Goal: Information Seeking & Learning: Learn about a topic

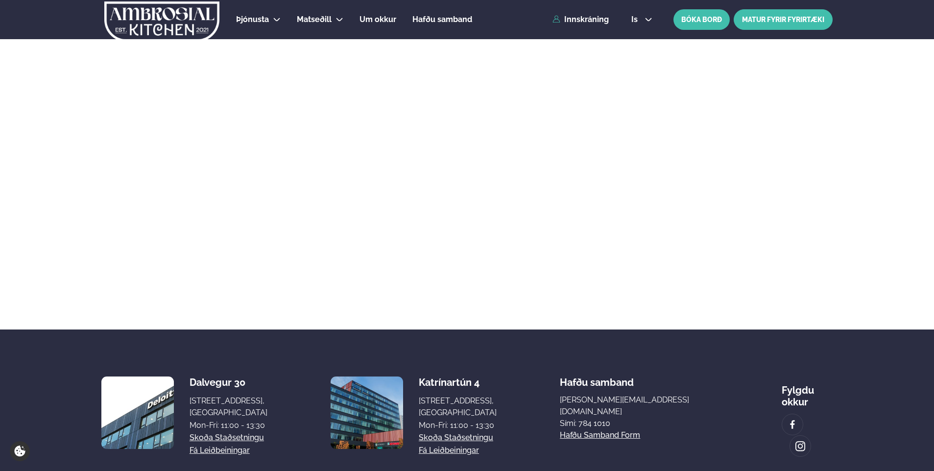
click at [787, 23] on link "MATUR FYRIR FYRIRTÆKI" at bounding box center [782, 19] width 99 height 21
click at [587, 17] on link "Innskráning" at bounding box center [580, 19] width 56 height 9
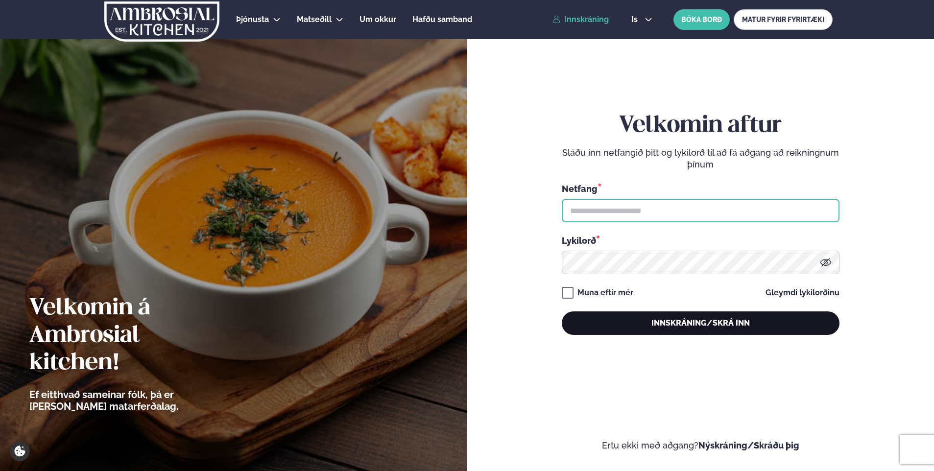
type input "**********"
click at [645, 312] on button "Innskráning/Skrá inn" at bounding box center [701, 323] width 278 height 24
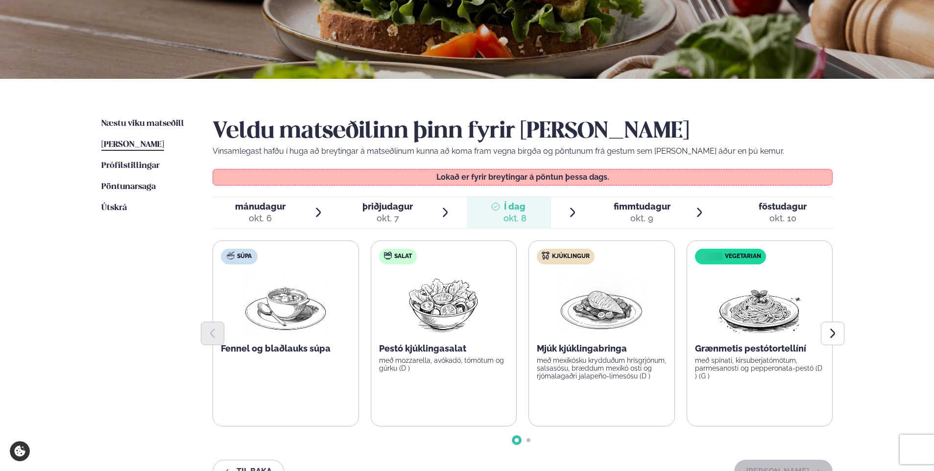
scroll to position [147, 0]
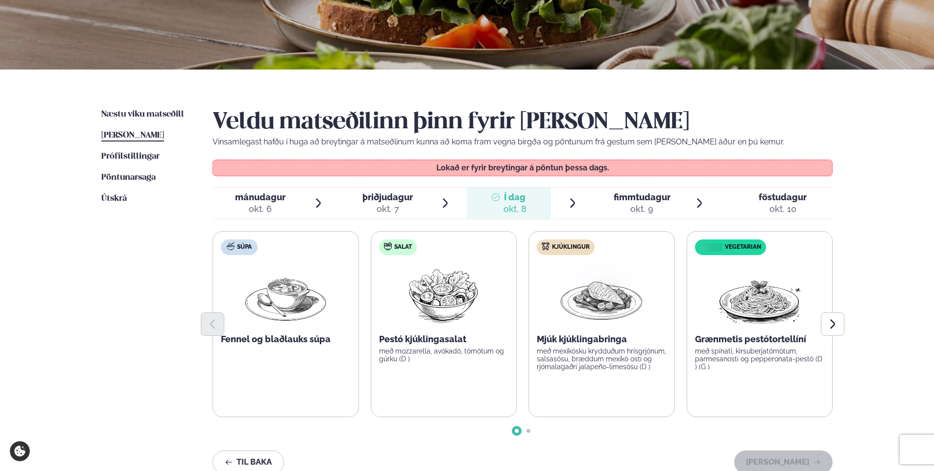
click at [638, 204] on div "okt. 9" at bounding box center [641, 209] width 57 height 12
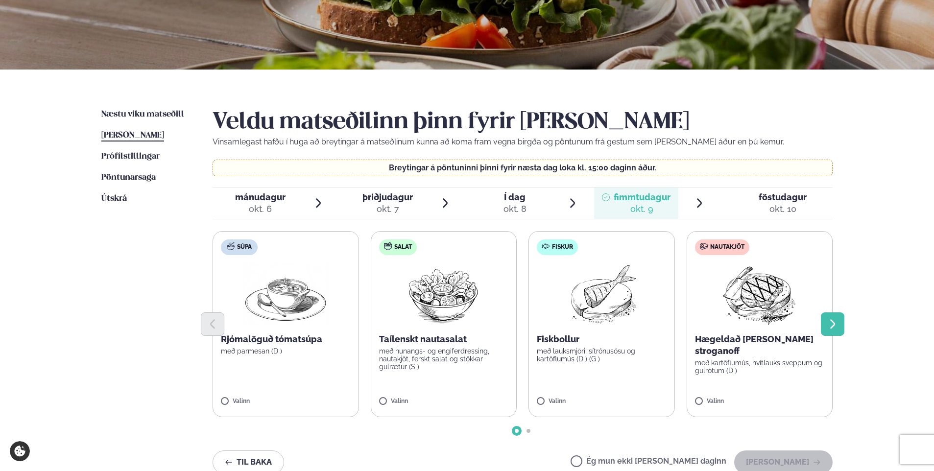
click at [829, 324] on icon "Next slide" at bounding box center [832, 324] width 12 height 12
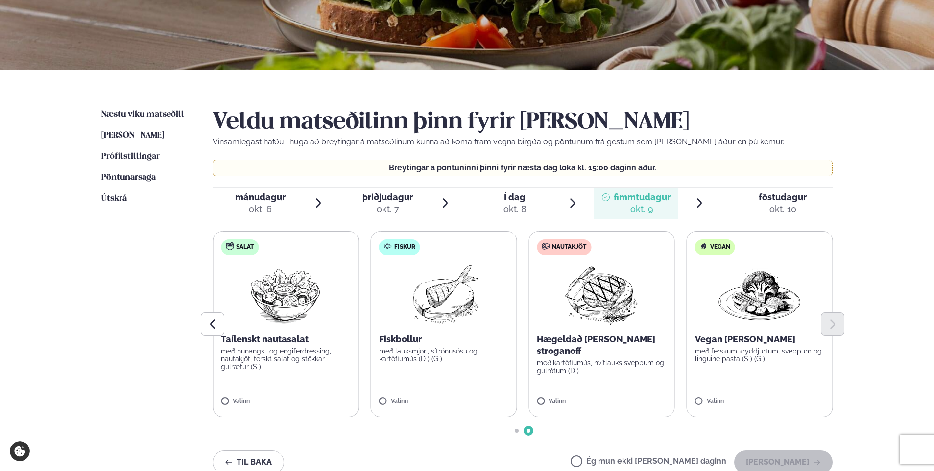
click at [750, 204] on div at bounding box center [751, 203] width 8 height 24
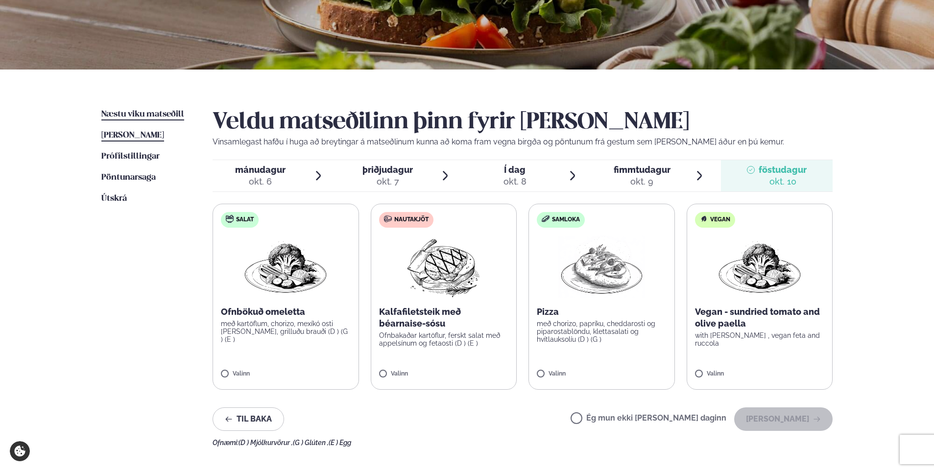
click at [163, 109] on link "Næstu [PERSON_NAME] matseðill Næsta vika" at bounding box center [142, 115] width 83 height 12
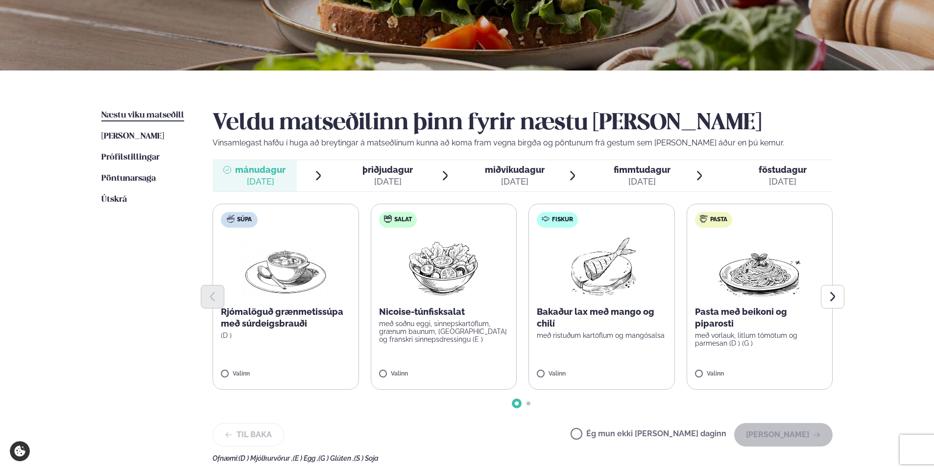
scroll to position [147, 0]
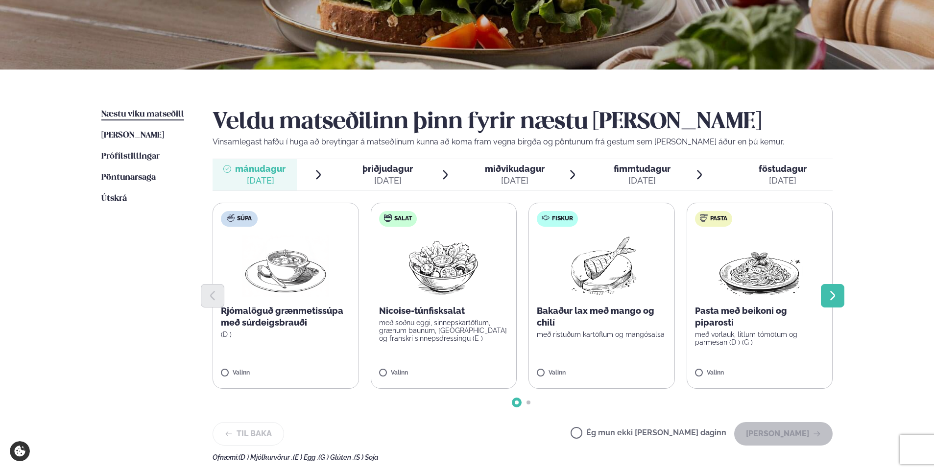
click at [834, 296] on icon "Next slide" at bounding box center [832, 295] width 5 height 9
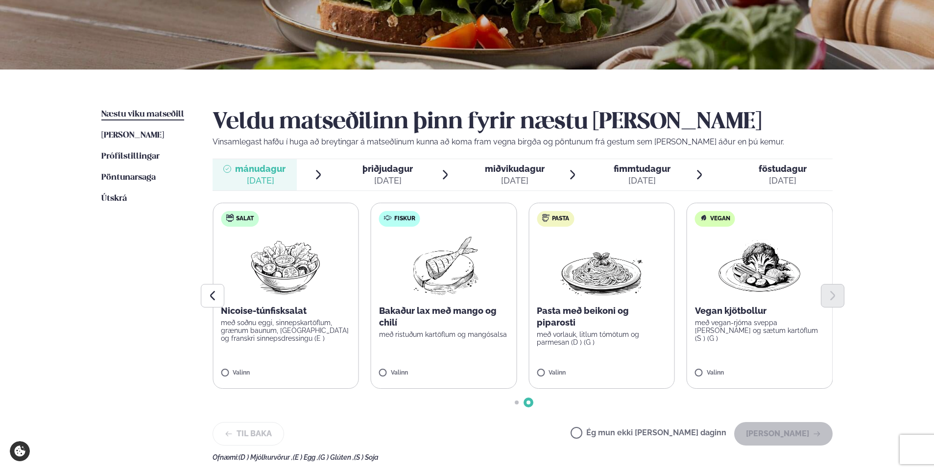
click at [382, 172] on span "þriðjudagur" at bounding box center [387, 169] width 50 height 10
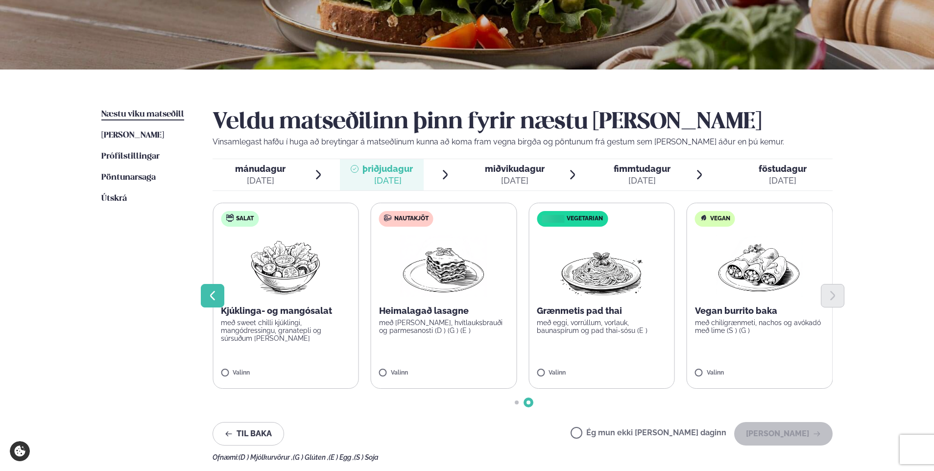
click at [211, 291] on icon "Previous slide" at bounding box center [213, 296] width 12 height 12
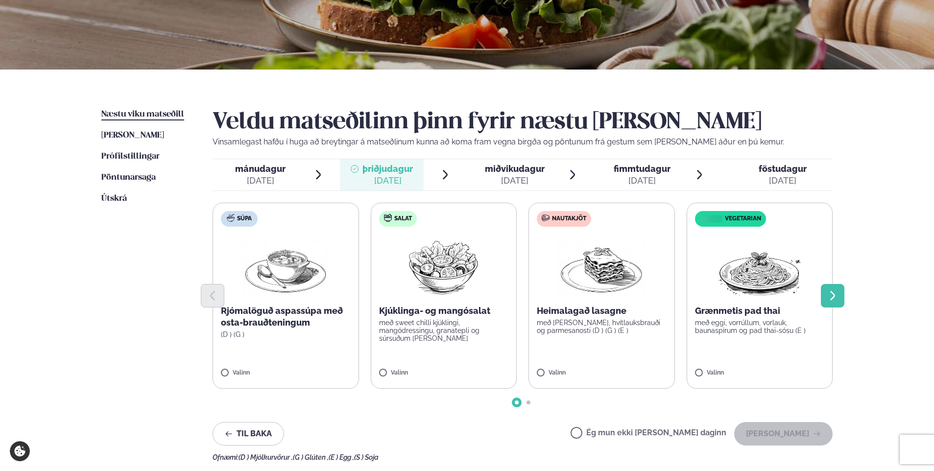
click at [831, 287] on button "Next slide" at bounding box center [833, 296] width 24 height 24
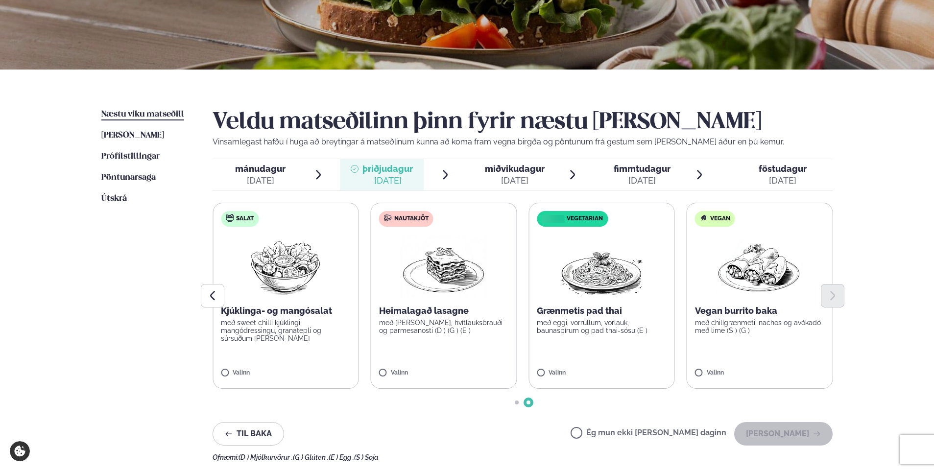
click at [498, 169] on span "miðvikudagur" at bounding box center [515, 169] width 60 height 10
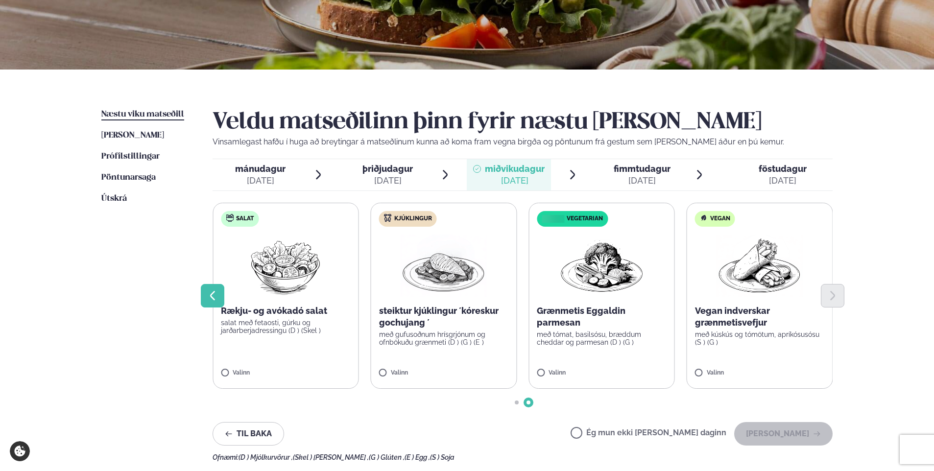
click at [209, 295] on icon "Previous slide" at bounding box center [213, 296] width 12 height 12
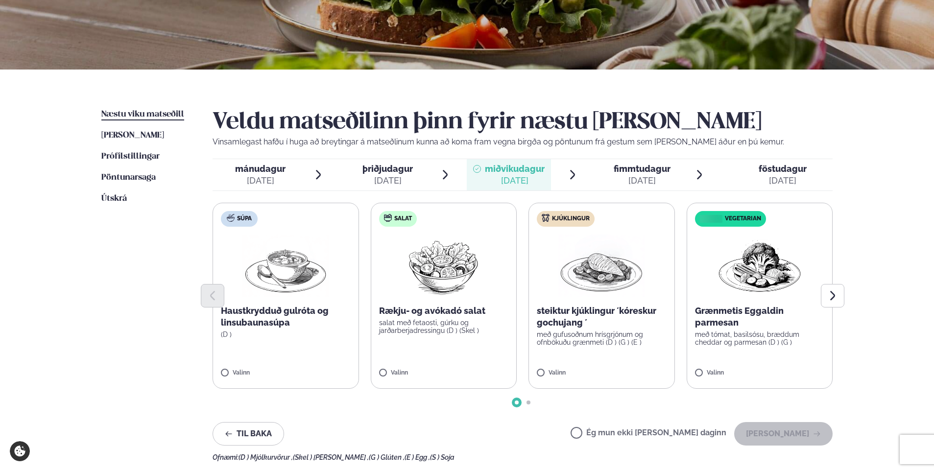
click at [611, 169] on span "fimmtudagur fim. [DATE]" at bounding box center [636, 174] width 84 height 31
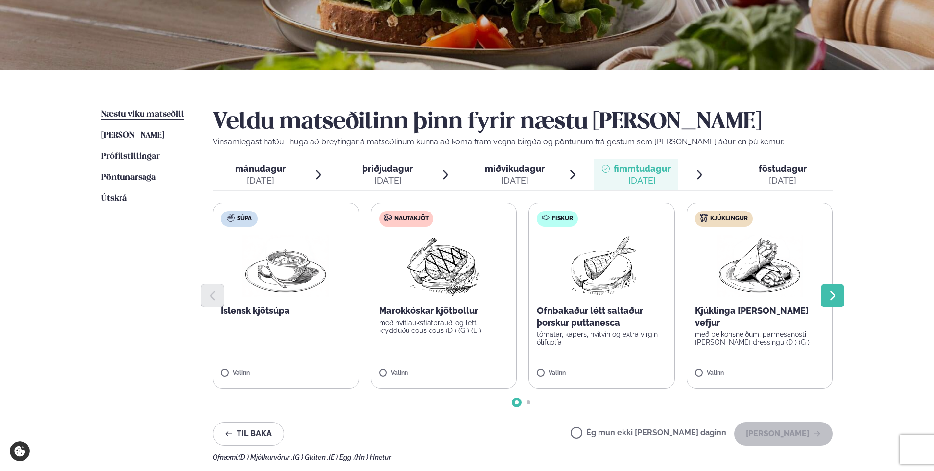
click at [828, 294] on icon "Next slide" at bounding box center [832, 296] width 12 height 12
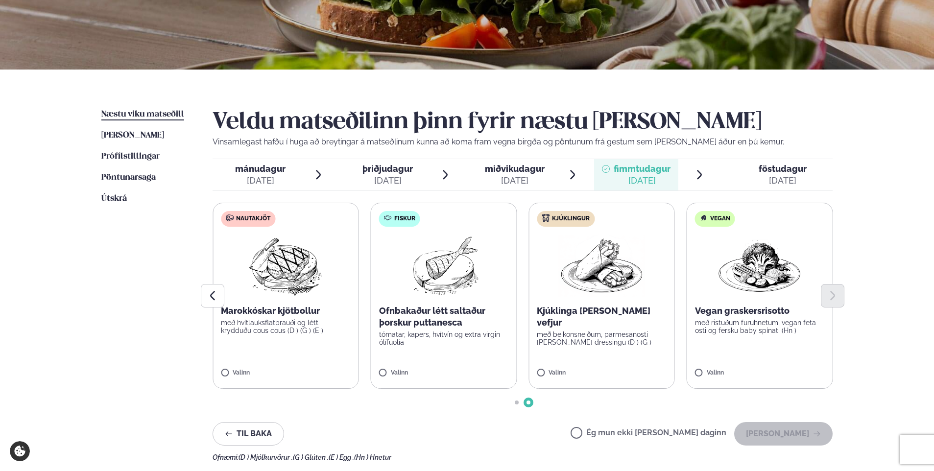
click at [804, 185] on div "[DATE]" at bounding box center [782, 181] width 48 height 12
